Goal: Task Accomplishment & Management: Complete application form

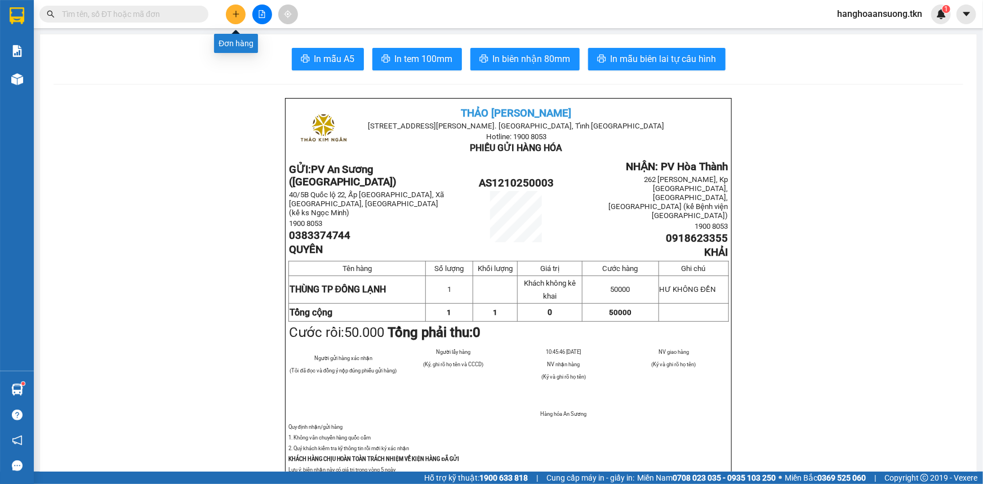
click at [232, 12] on icon "plus" at bounding box center [236, 14] width 8 height 8
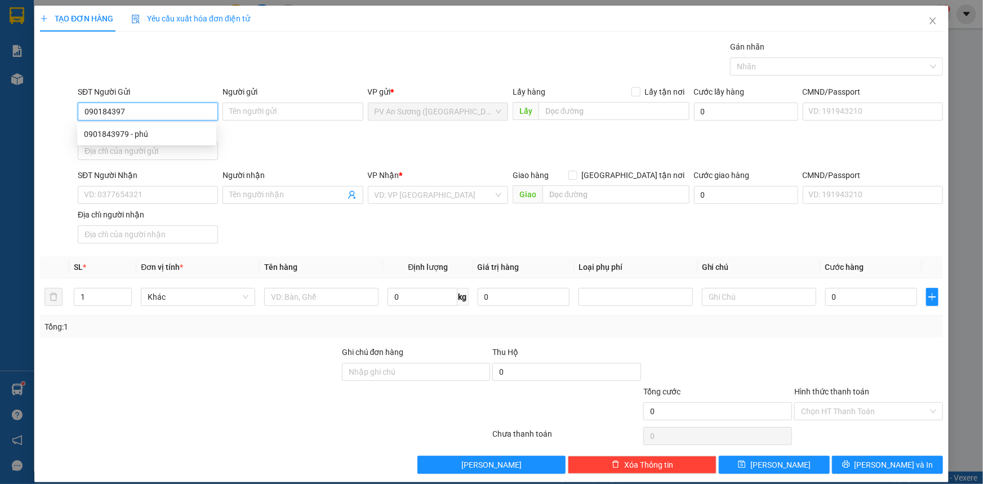
type input "0901843979"
click at [135, 132] on div "0901843979 - phú" at bounding box center [147, 134] width 126 height 12
type input "phú"
type input "0931553179"
type input "NAM"
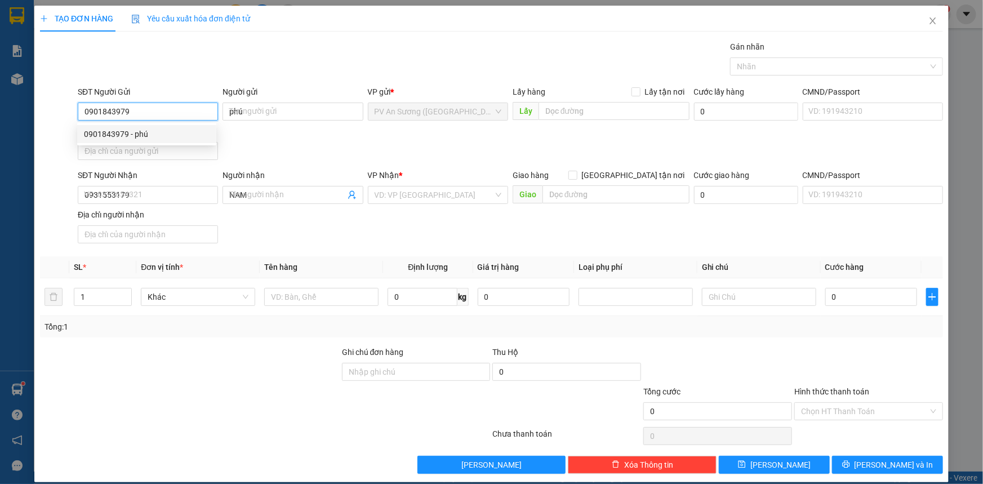
type input "90.000"
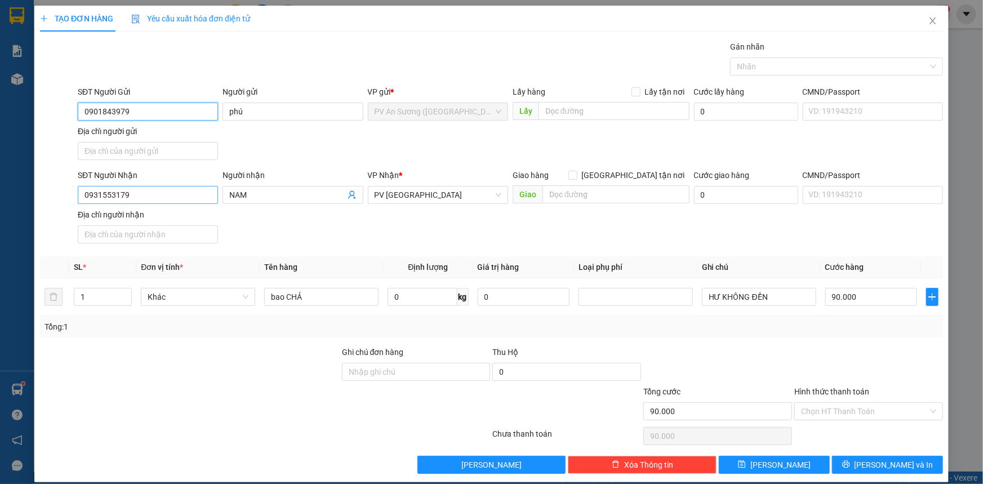
type input "0901843979"
drag, startPoint x: 131, startPoint y: 195, endPoint x: 0, endPoint y: 212, distance: 132.4
click at [43, 211] on div "SĐT Người Nhận 0931553179 0931553179 Người nhận NAM VP Nhận * PV Hòa Thành Giao…" at bounding box center [492, 208] width 906 height 79
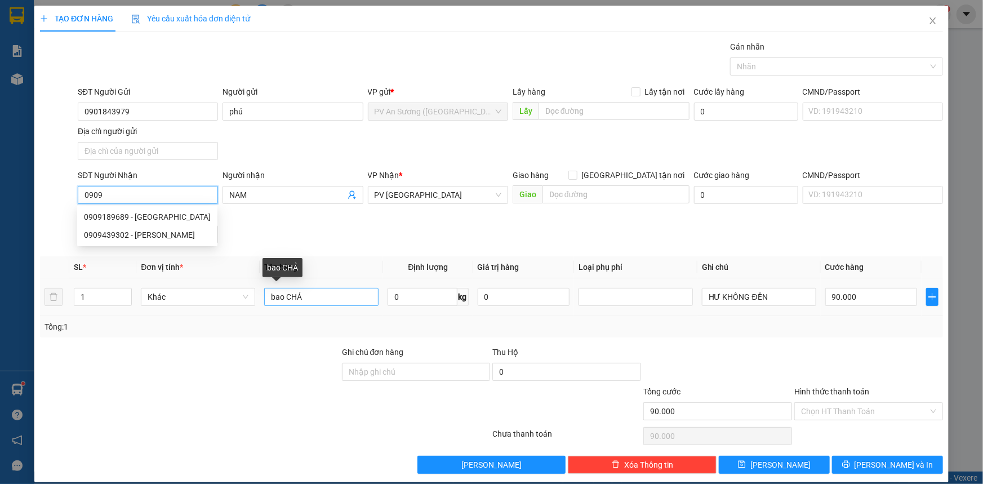
type input "0909"
drag, startPoint x: 308, startPoint y: 300, endPoint x: 247, endPoint y: 303, distance: 61.5
click at [248, 303] on tr "1 Khác bao CHẢ 0 kg 0 HƯ KHÔNG ĐỀN 90.000" at bounding box center [491, 297] width 903 height 38
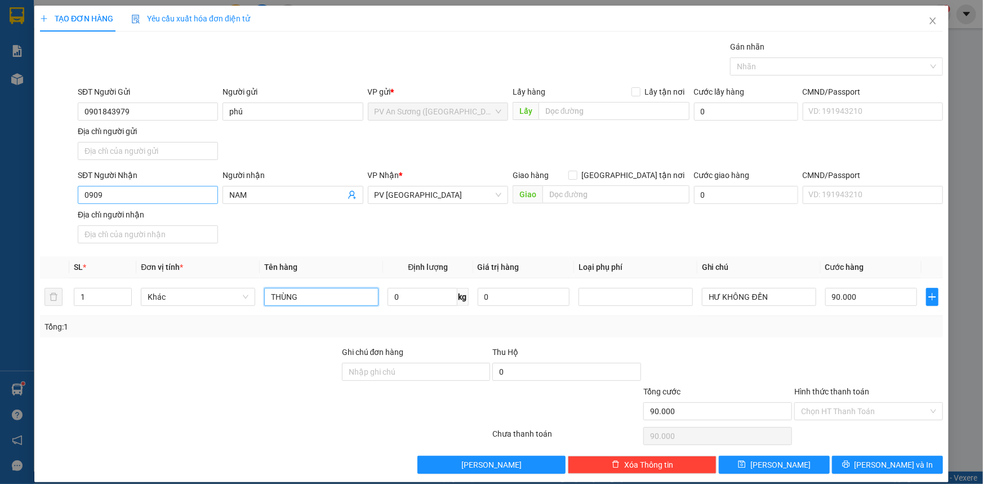
type input "THÙNG"
click at [128, 192] on input "0909" at bounding box center [148, 195] width 140 height 18
type input "0909919952"
drag, startPoint x: 261, startPoint y: 189, endPoint x: 176, endPoint y: 203, distance: 86.2
click at [206, 199] on div "SĐT Người Nhận 0909919952 Người nhận NAM NAM VP Nhận * PV Hòa Thành Giao hàng […" at bounding box center [511, 208] width 870 height 79
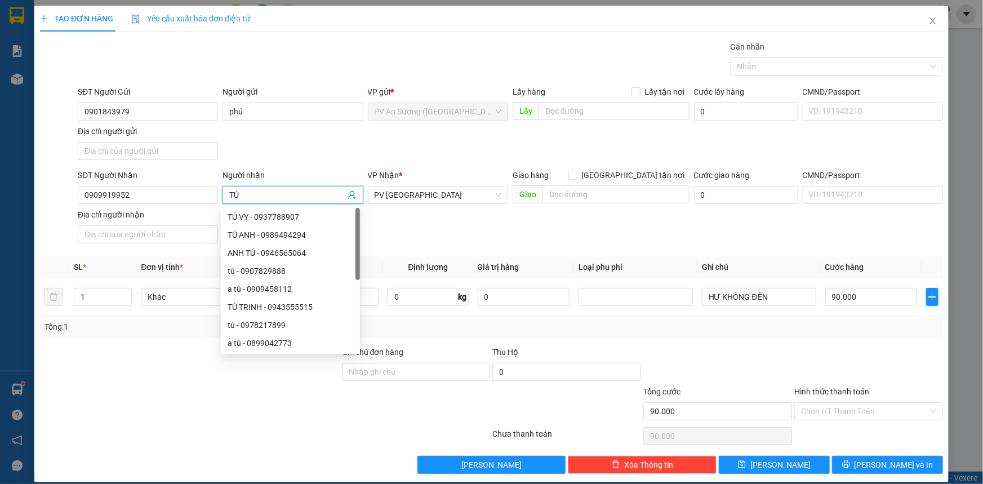
drag, startPoint x: 419, startPoint y: 197, endPoint x: 253, endPoint y: 197, distance: 165.7
click at [325, 197] on div "SĐT Người Nhận 0909919952 Người nhận TÚ VP Nhận * PV Hòa Thành Giao hàng [GEOGR…" at bounding box center [511, 208] width 870 height 79
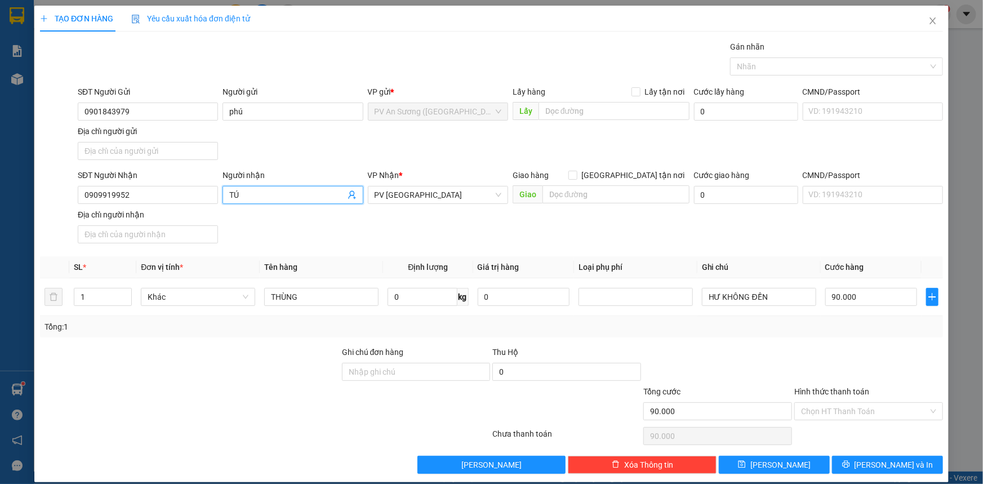
drag, startPoint x: 429, startPoint y: 193, endPoint x: 364, endPoint y: 194, distance: 64.8
click at [366, 194] on div "VP Nhận * PV [GEOGRAPHIC_DATA]" at bounding box center [438, 188] width 145 height 39
click at [419, 196] on span "PV [GEOGRAPHIC_DATA]" at bounding box center [438, 195] width 127 height 17
type input "TÚ"
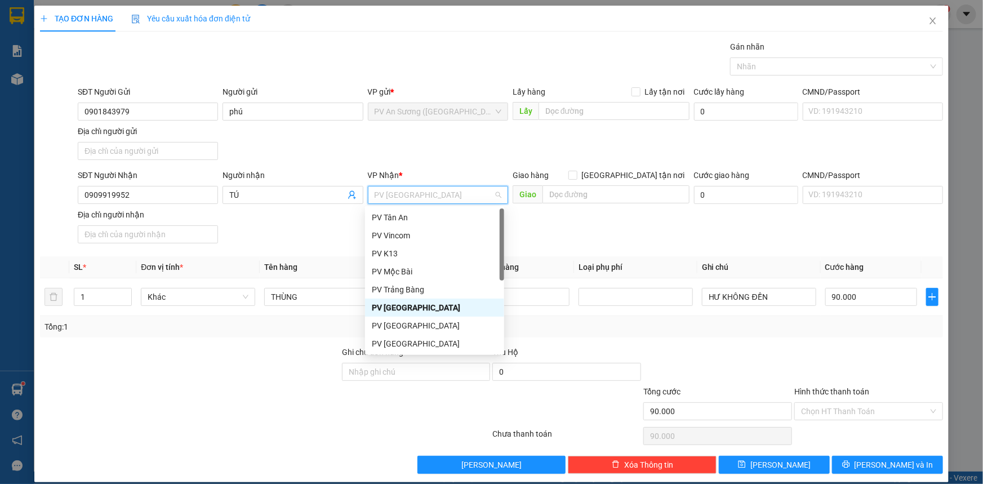
scroll to position [72, 0]
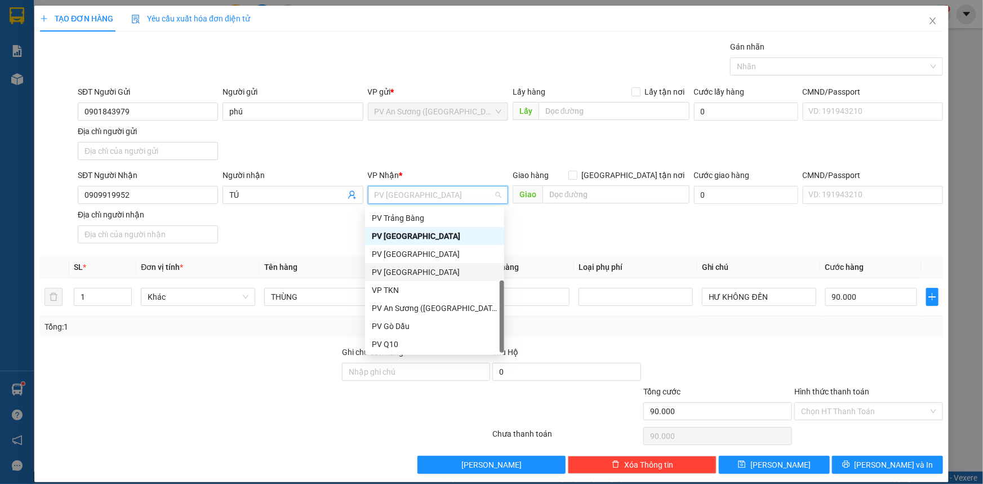
click at [426, 268] on div "PV [GEOGRAPHIC_DATA]" at bounding box center [435, 272] width 126 height 12
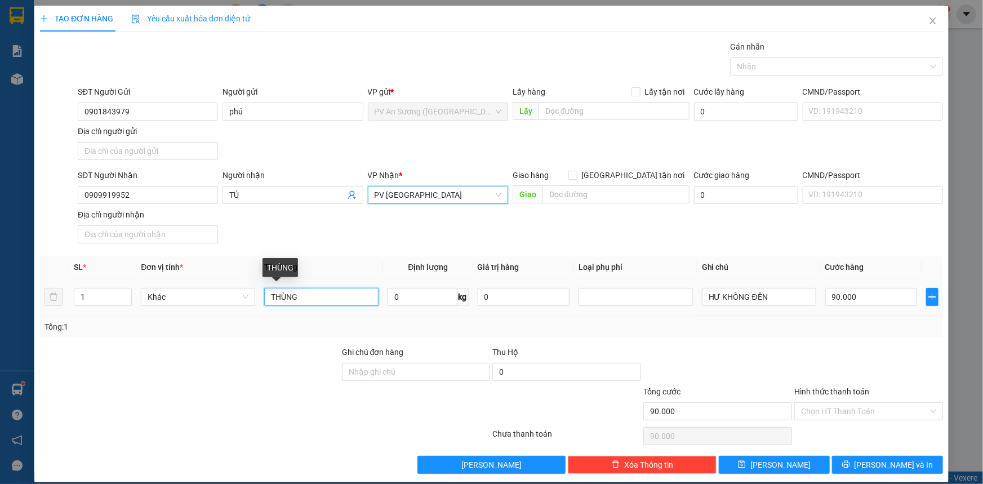
click at [332, 299] on input "THÙNG" at bounding box center [321, 297] width 114 height 18
type input "THÙNG ĐỒ NGHỀ"
click at [847, 299] on input "90.000" at bounding box center [871, 297] width 92 height 18
type input "6"
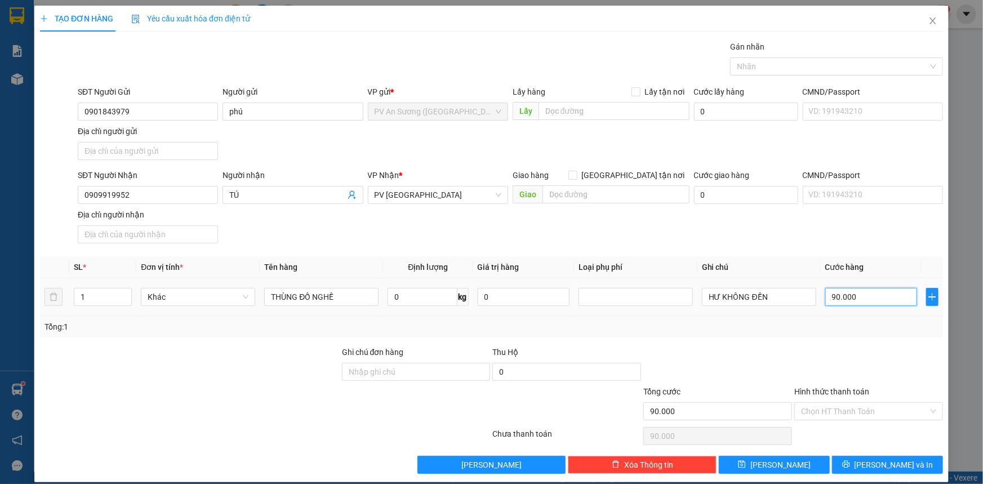
type input "00.006"
type input "60"
type input "0.000.060"
type input "6"
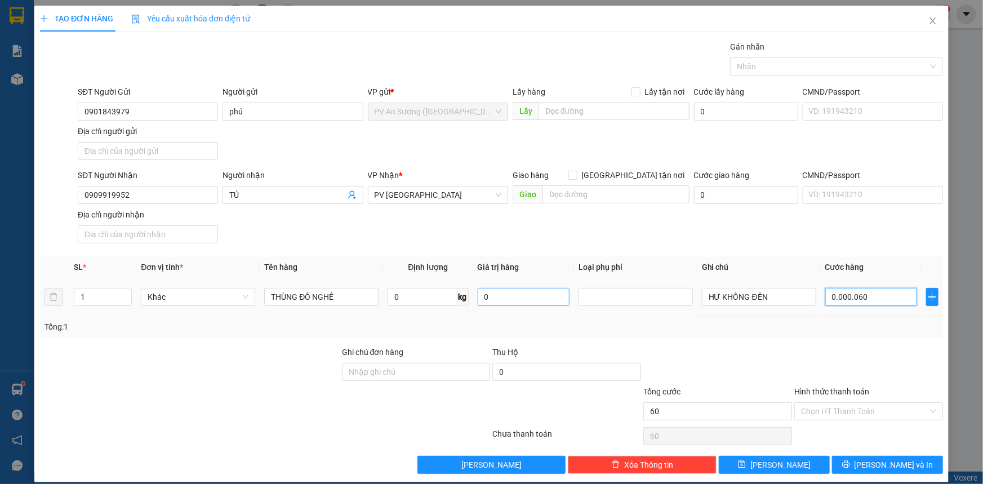
type input "6"
type input "00.000"
type input "0"
type input "006"
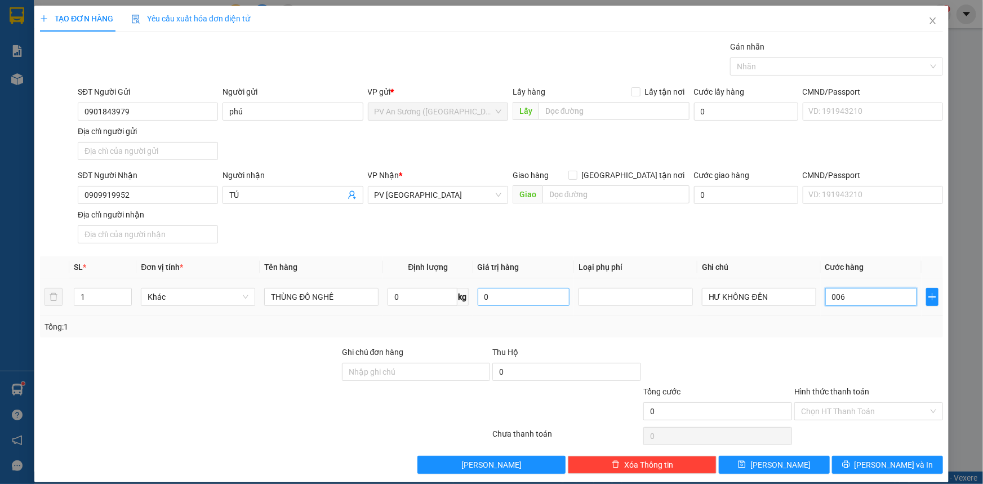
type input "6"
type input "60"
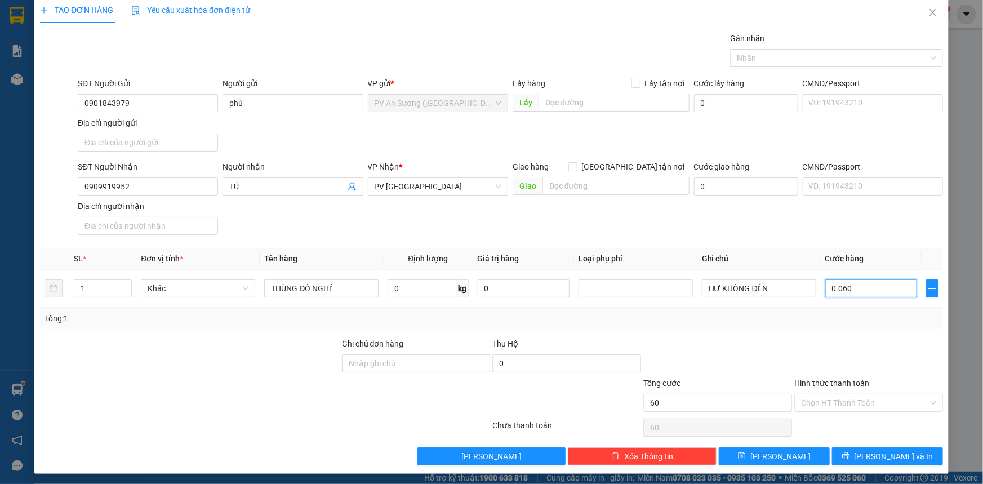
scroll to position [11, 0]
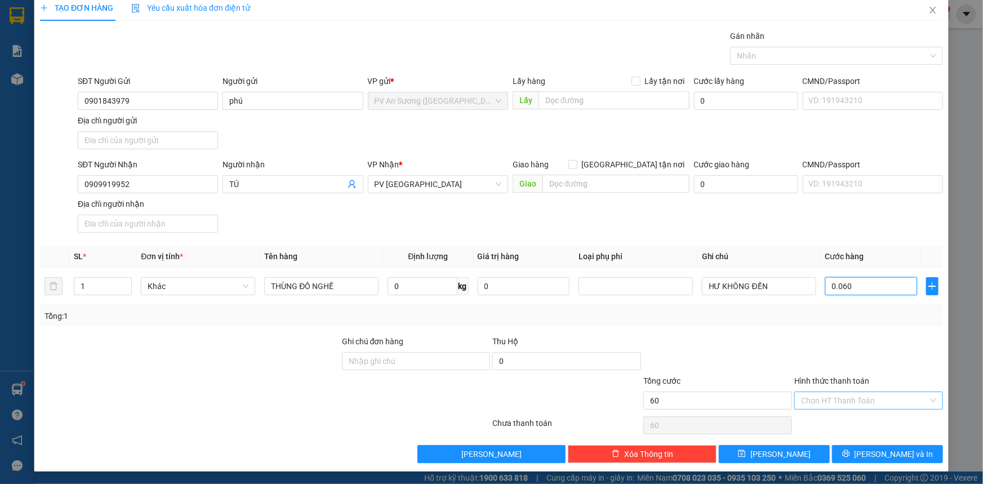
type input "0.060"
type input "60.000"
click at [833, 392] on input "Hình thức thanh toán" at bounding box center [864, 400] width 127 height 17
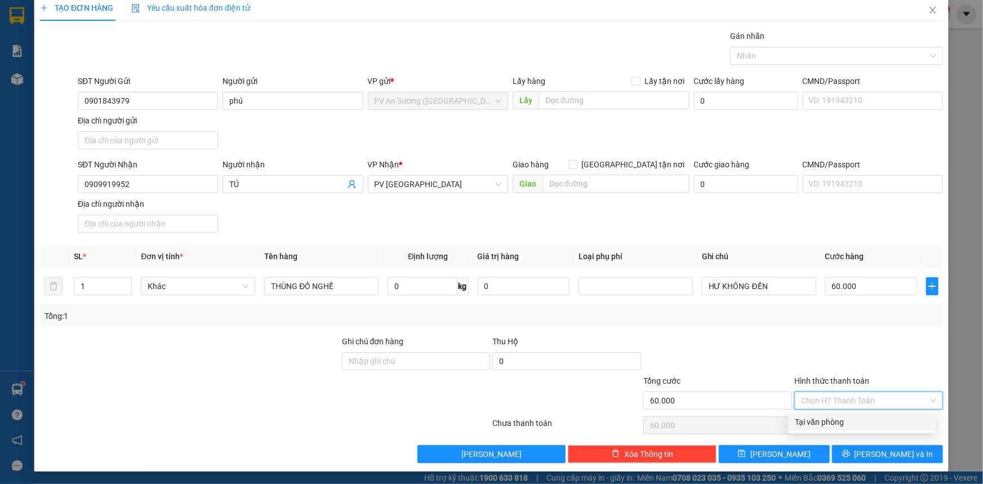
click at [845, 422] on div "Tại văn phòng" at bounding box center [862, 422] width 134 height 12
type input "0"
click at [850, 454] on icon "printer" at bounding box center [846, 454] width 8 height 8
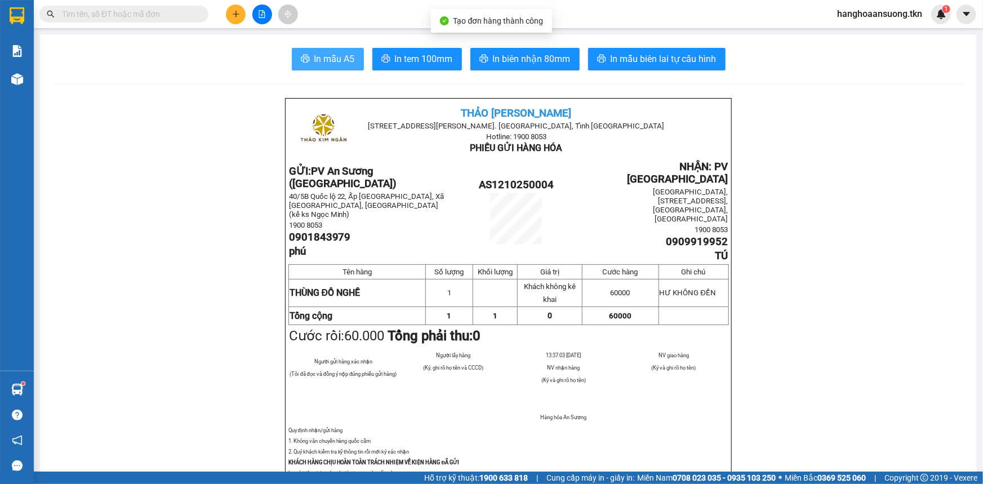
click at [341, 67] on button "In mẫu A5" at bounding box center [328, 59] width 72 height 23
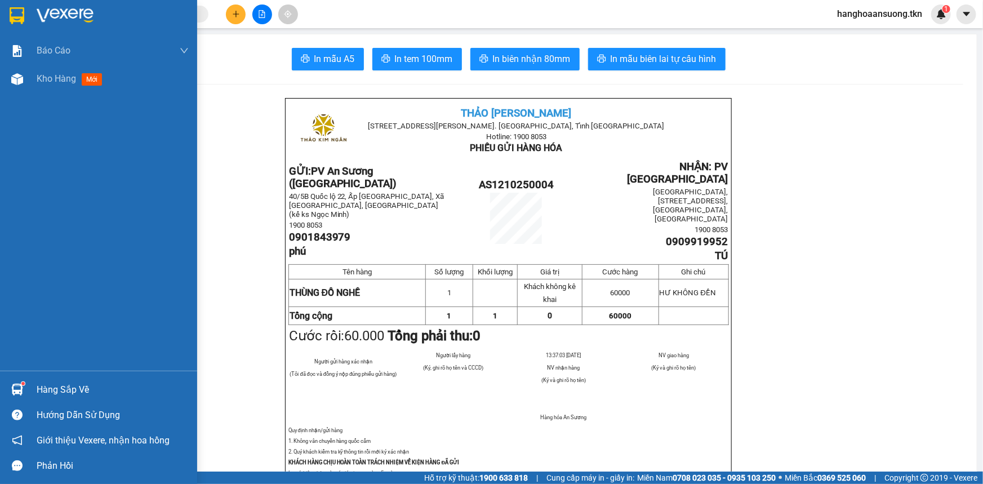
click at [25, 386] on div "Hàng sắp về" at bounding box center [98, 389] width 197 height 25
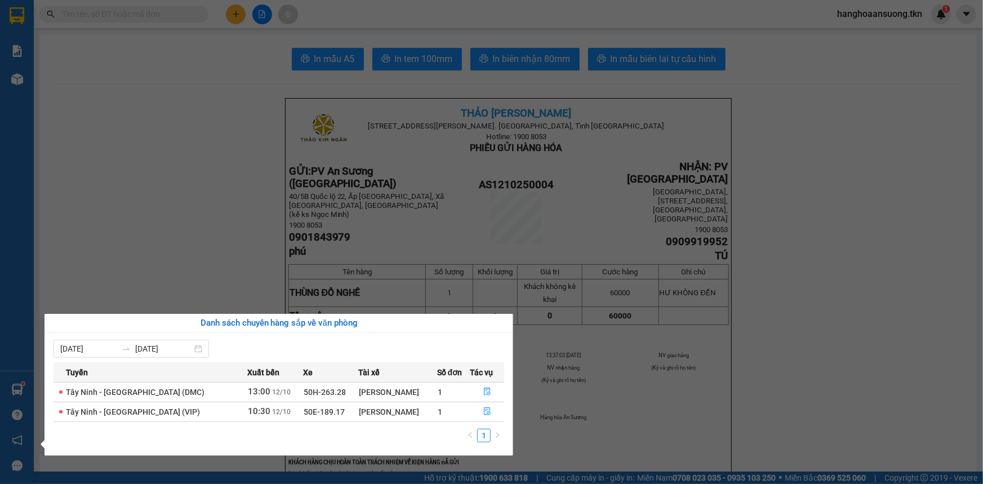
click at [153, 228] on section "Kết quả tìm kiếm ( 0 ) Bộ lọc No Data hanghoaansuong.tkn 1 Báo cáo Mẫu 1: Báo c…" at bounding box center [491, 242] width 983 height 484
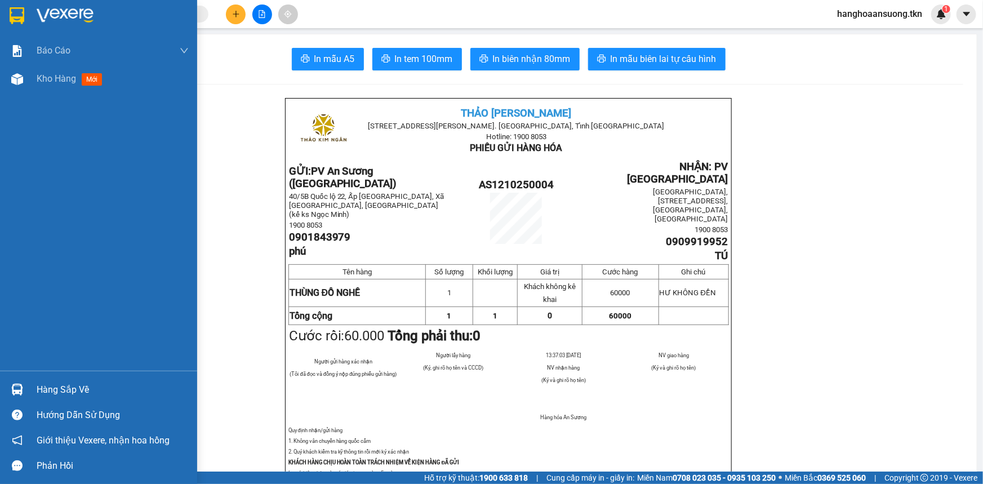
click at [19, 393] on img at bounding box center [17, 390] width 12 height 12
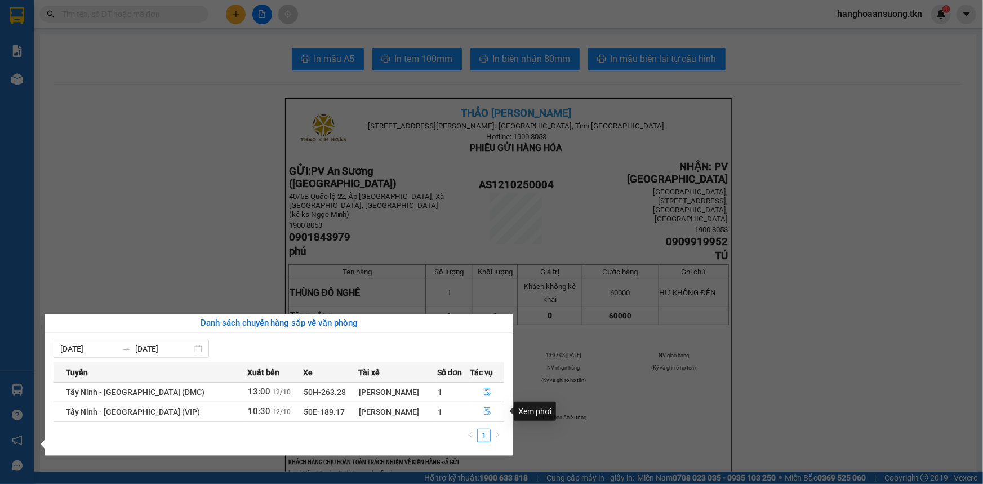
click at [487, 415] on icon "file-done" at bounding box center [487, 411] width 8 height 8
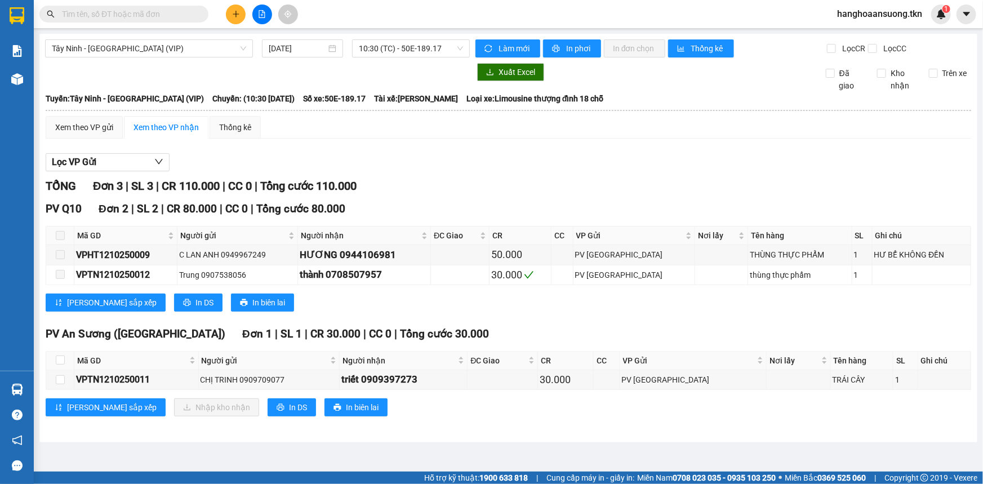
click at [218, 162] on div "Lọc VP Gửi" at bounding box center [509, 162] width 926 height 19
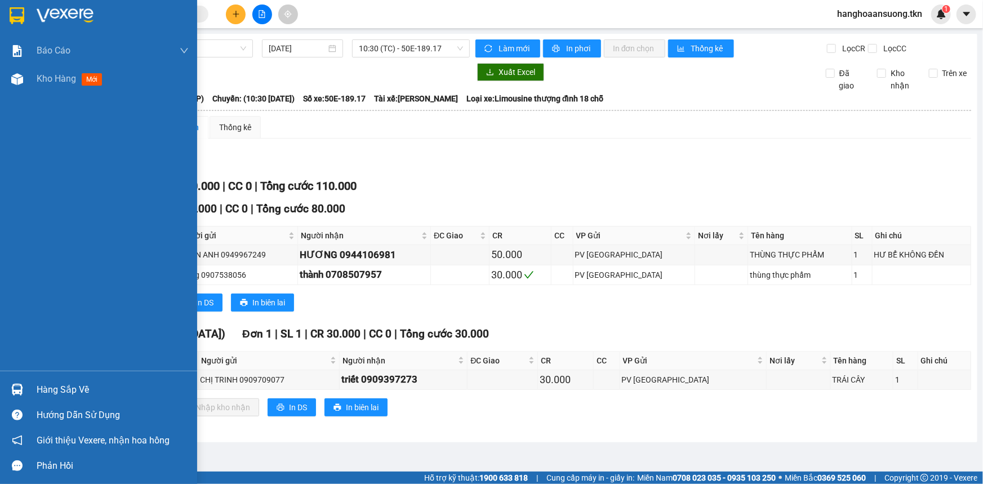
click at [70, 18] on img at bounding box center [65, 15] width 57 height 17
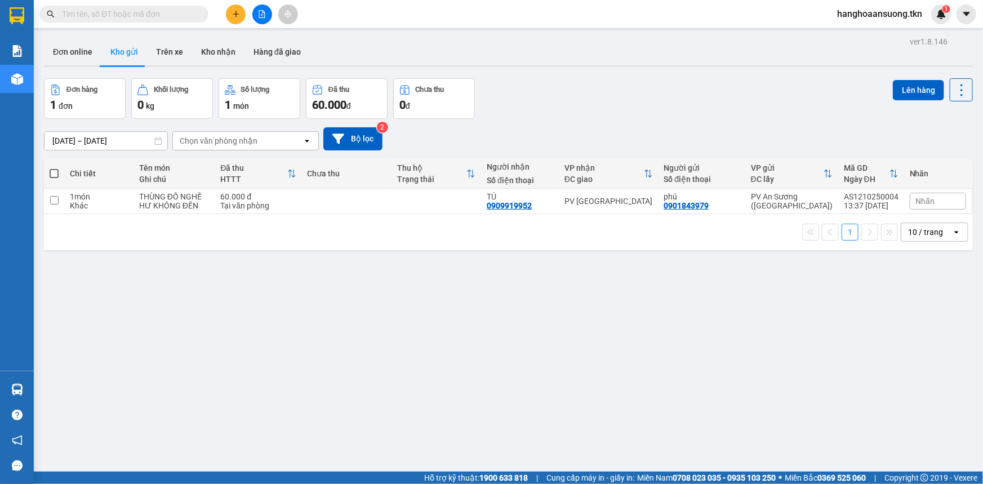
click at [53, 176] on span at bounding box center [54, 173] width 9 height 9
click at [54, 168] on input "checkbox" at bounding box center [54, 168] width 0 height 0
checkbox input "true"
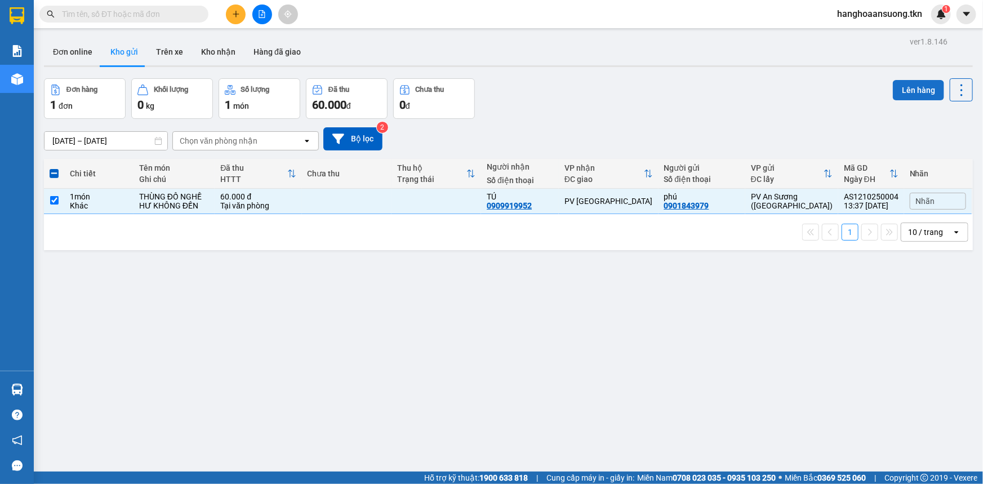
click at [906, 96] on button "Lên hàng" at bounding box center [918, 90] width 51 height 20
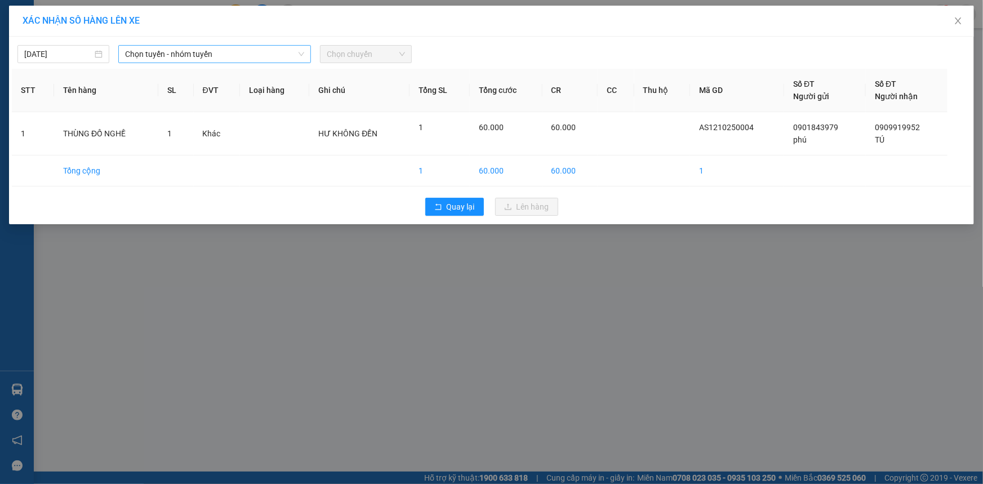
click at [185, 57] on span "Chọn tuyến - nhóm tuyến" at bounding box center [214, 54] width 179 height 17
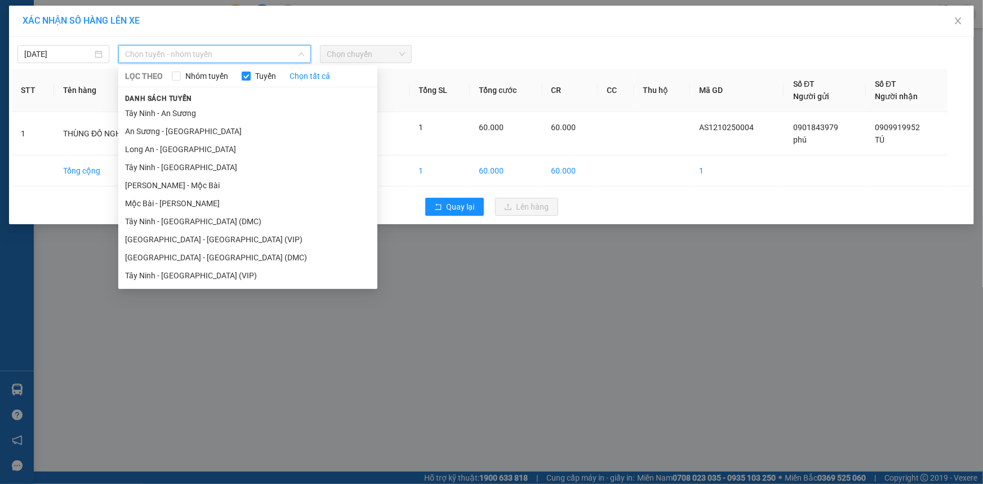
click at [180, 237] on li "[GEOGRAPHIC_DATA] - [GEOGRAPHIC_DATA] (VIP)" at bounding box center [247, 239] width 259 height 18
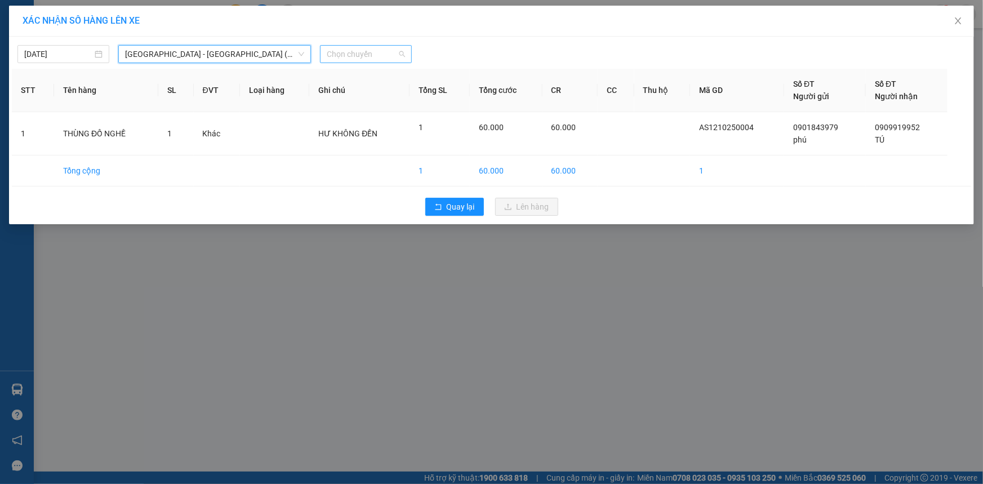
click at [359, 51] on span "Chọn chuyến" at bounding box center [366, 54] width 78 height 17
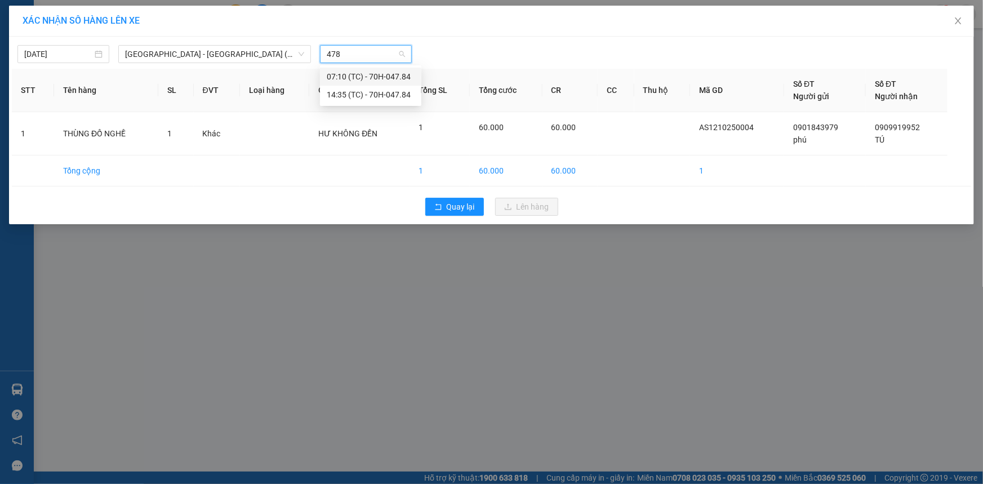
type input "4784"
click at [392, 96] on div "14:35 (TC) - 70H-047.84" at bounding box center [371, 94] width 88 height 12
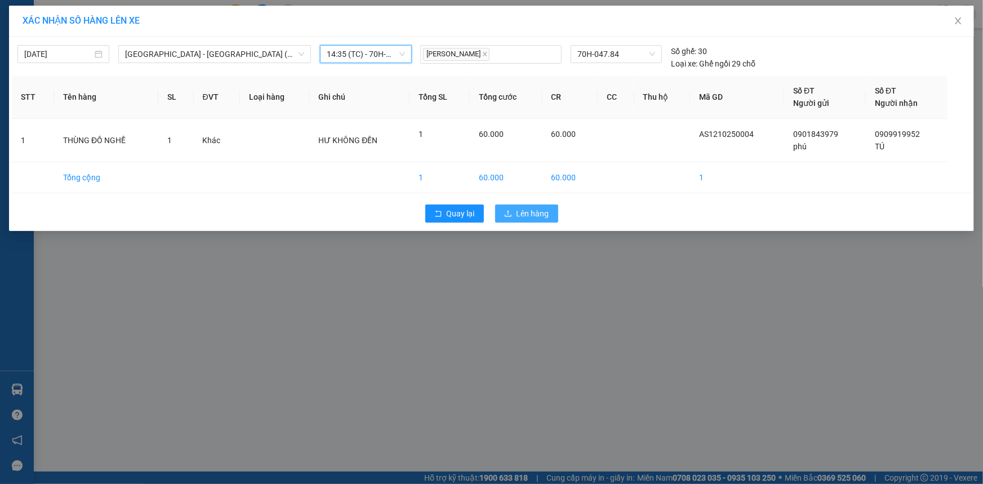
click at [514, 212] on button "Lên hàng" at bounding box center [526, 214] width 63 height 18
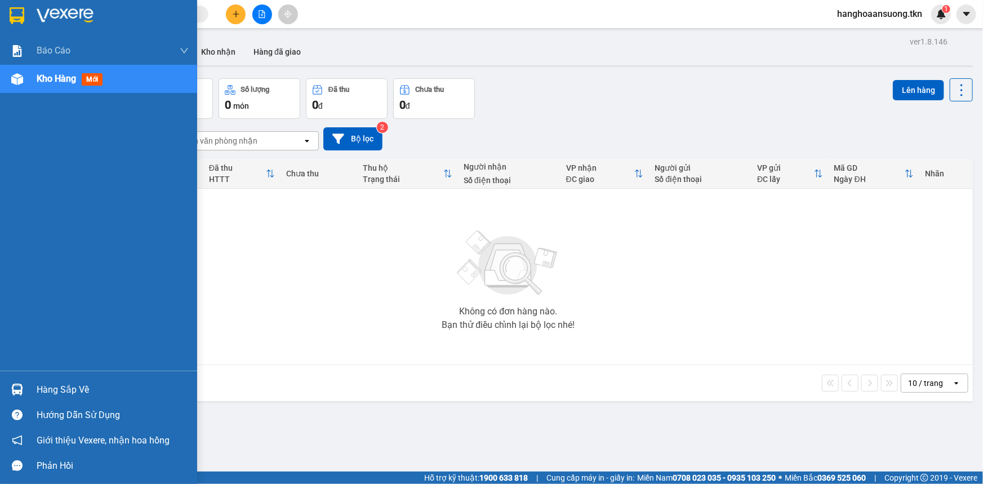
click at [25, 387] on div at bounding box center [17, 390] width 20 height 20
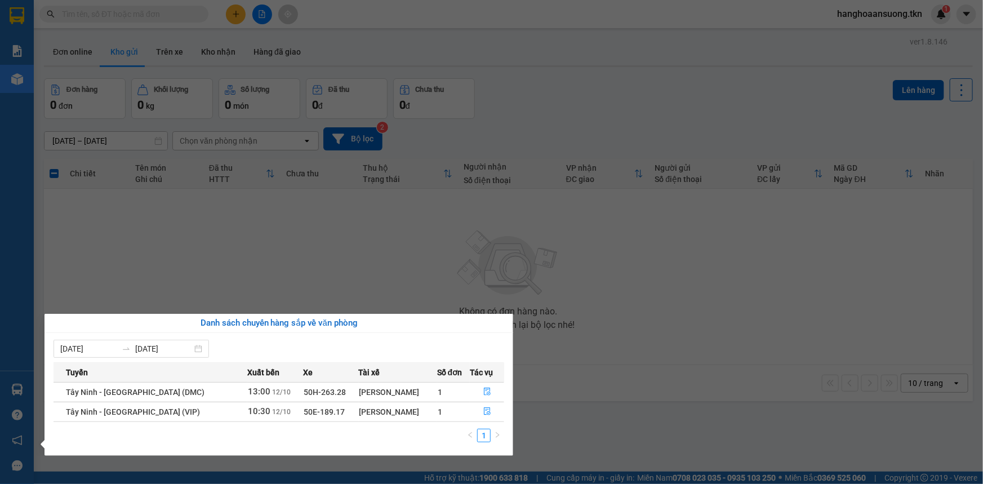
click at [283, 260] on section "Kết quả tìm kiếm ( 0 ) Bộ lọc No Data hanghoaansuong.tkn 1 Báo cáo Mẫu 1: Báo c…" at bounding box center [491, 242] width 983 height 484
